Goal: Check status: Check status

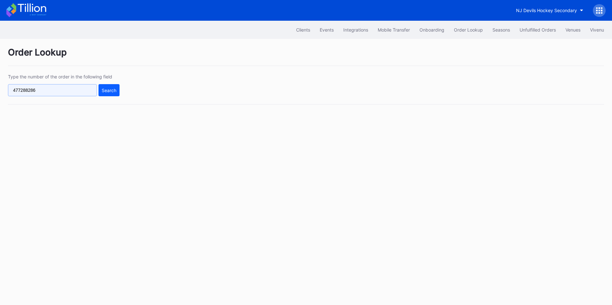
click at [64, 91] on input "477288286" at bounding box center [52, 90] width 89 height 12
paste input "75770134"
type input "75770134"
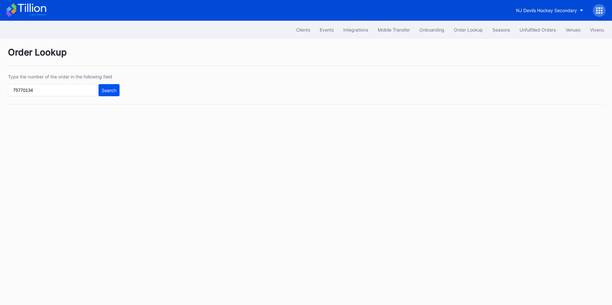
click at [112, 89] on div "Search" at bounding box center [109, 90] width 15 height 5
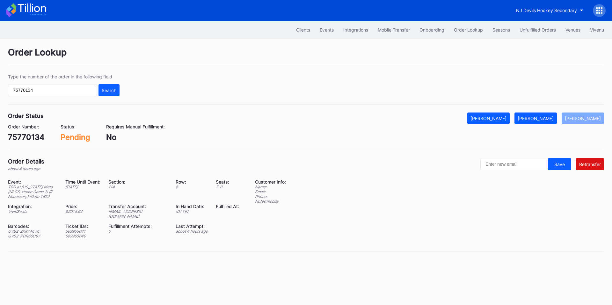
click at [137, 213] on div "[EMAIL_ADDRESS][DOMAIN_NAME]" at bounding box center [137, 214] width 59 height 10
copy div "[EMAIL_ADDRESS][DOMAIN_NAME]"
click at [19, 138] on div "75770134" at bounding box center [26, 137] width 37 height 9
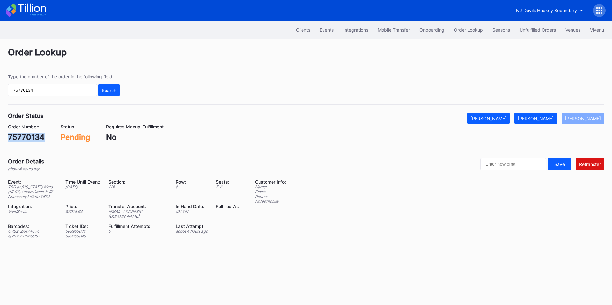
click at [19, 138] on div "75770134" at bounding box center [26, 137] width 37 height 9
copy div "75770134"
click at [135, 215] on div "Event: TBD at [US_STATE] Mets (NLCS, Home Game 1) (If Necessary) (Date TBD) Tim…" at bounding box center [127, 211] width 239 height 64
click at [138, 214] on div "[EMAIL_ADDRESS][DOMAIN_NAME]" at bounding box center [137, 214] width 59 height 10
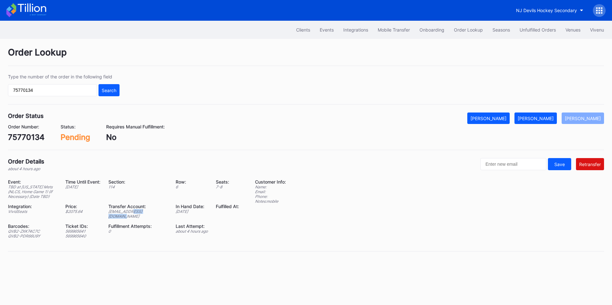
click at [138, 214] on div "[EMAIL_ADDRESS][DOMAIN_NAME]" at bounding box center [137, 214] width 59 height 10
click at [263, 133] on div "Order Number: 75770134 Status: Pending Requires Manual Fulfillment: No" at bounding box center [306, 133] width 596 height 18
click at [598, 28] on div "Vivenu" at bounding box center [597, 29] width 14 height 5
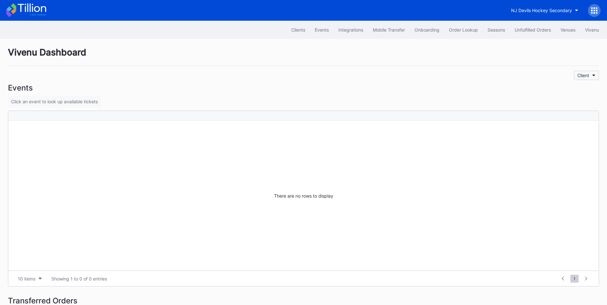
click at [590, 78] on button "Client" at bounding box center [586, 75] width 25 height 9
click at [577, 104] on div "Revel Stanford Football Secondary" at bounding box center [557, 103] width 72 height 5
